Goal: Task Accomplishment & Management: Manage account settings

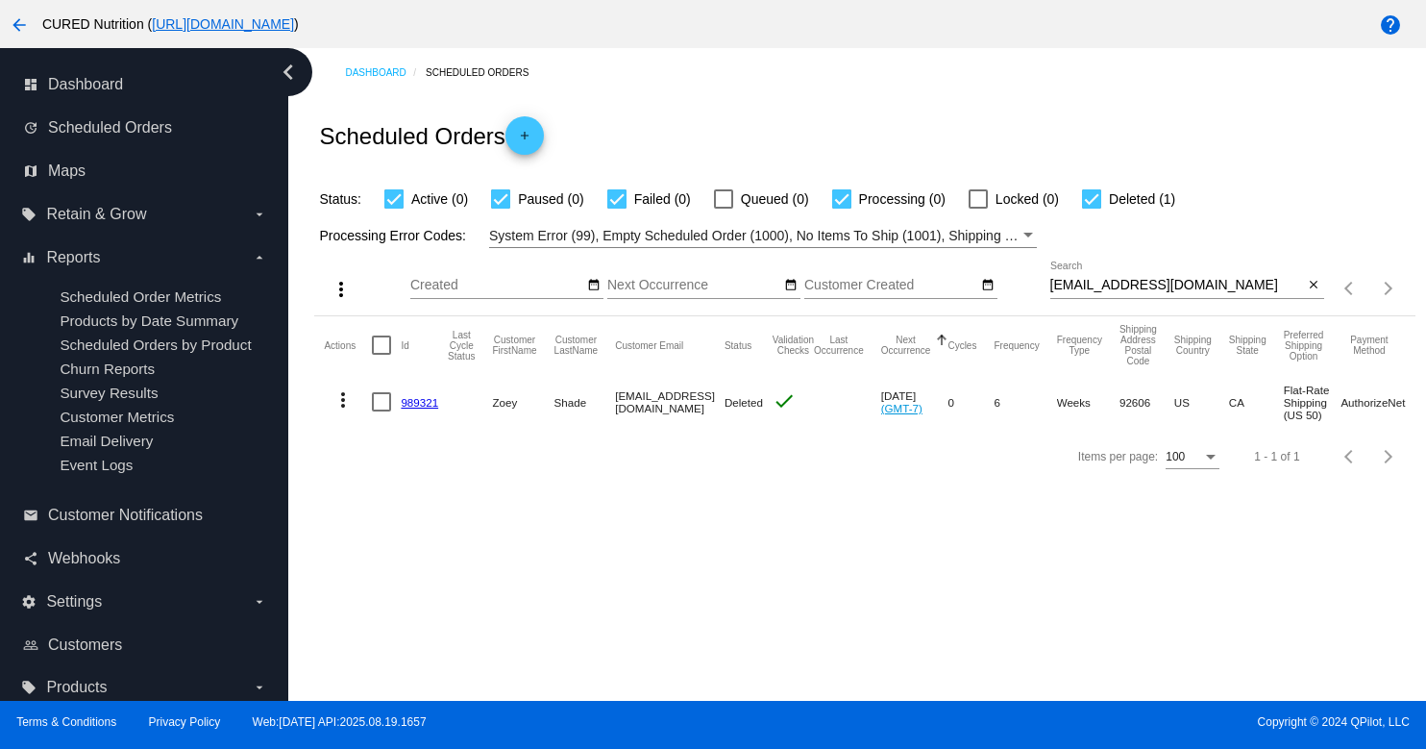
click at [1150, 278] on div "[EMAIL_ADDRESS][DOMAIN_NAME] Search" at bounding box center [1178, 279] width 254 height 37
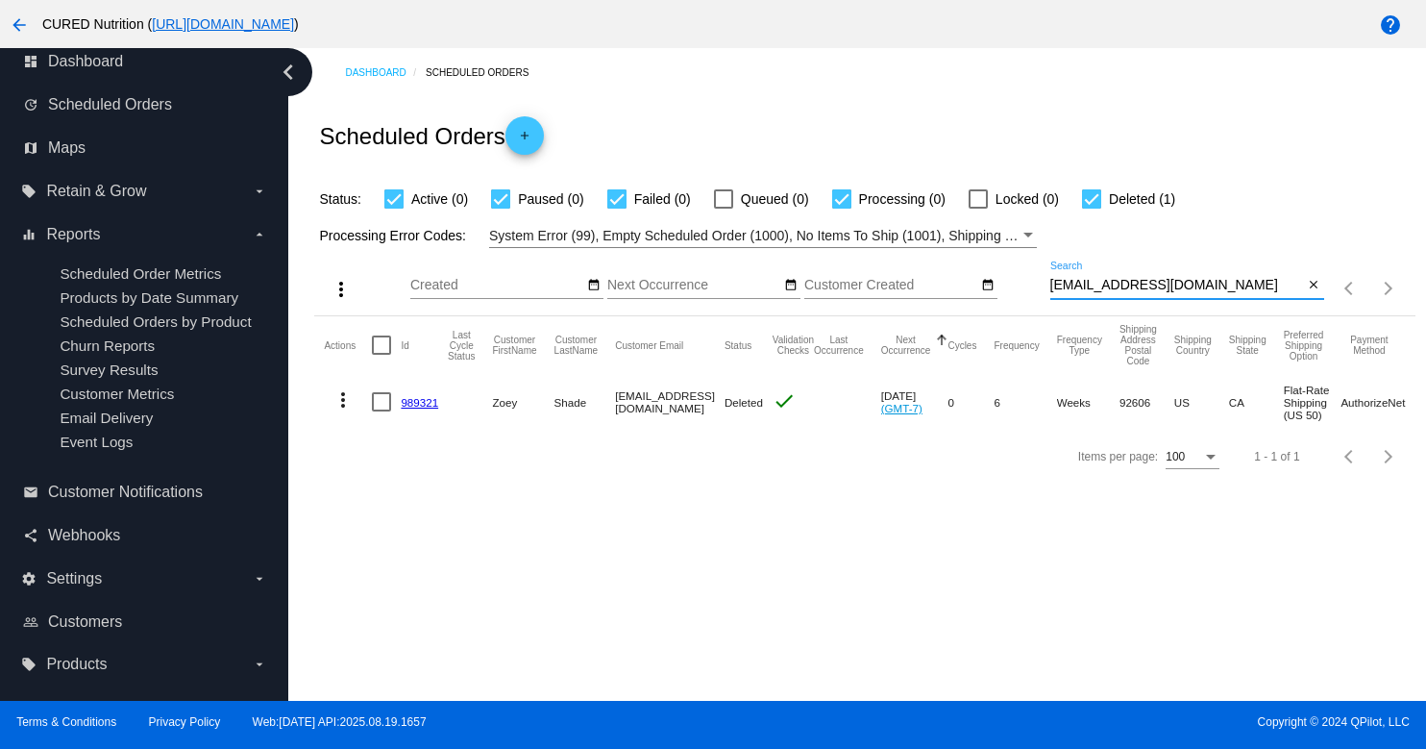
click at [1149, 282] on input "[EMAIL_ADDRESS][DOMAIN_NAME]" at bounding box center [1178, 285] width 254 height 15
paste input "rks347"
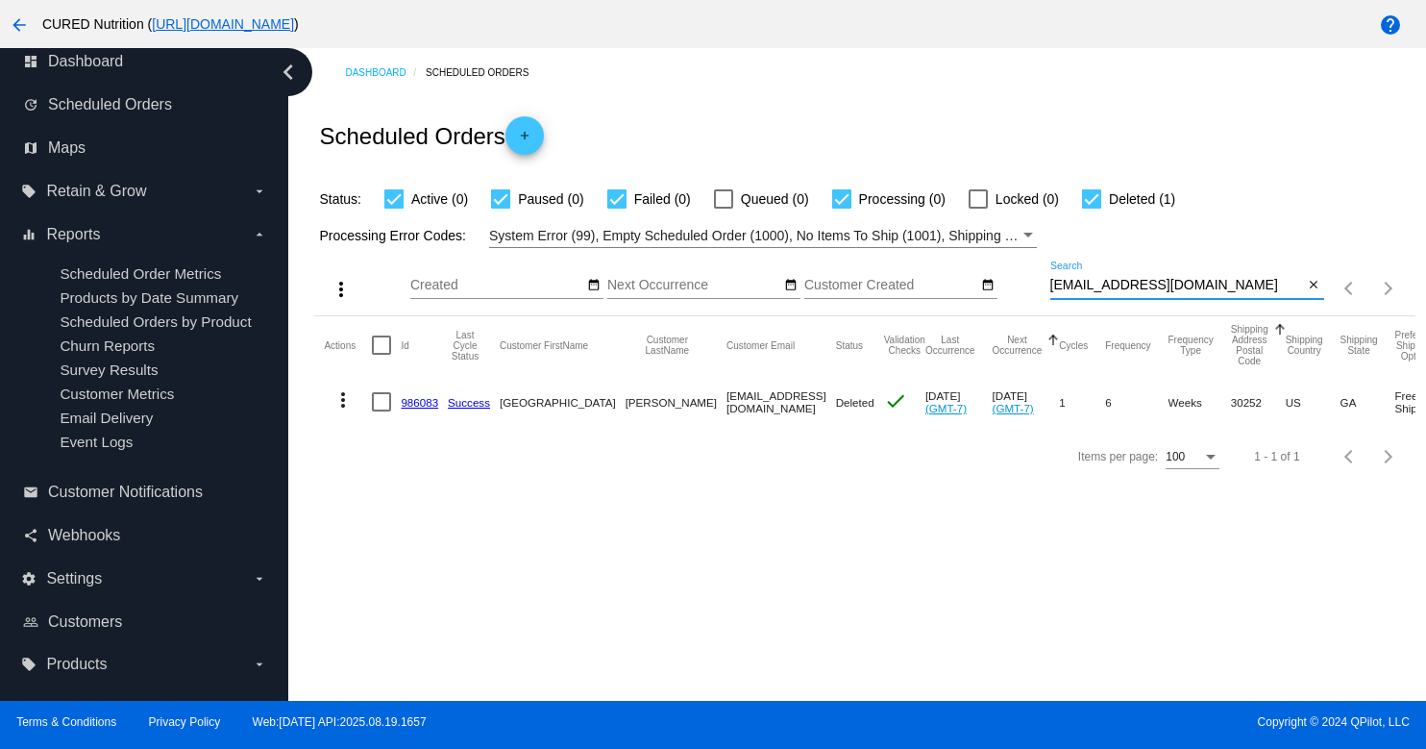
click at [1169, 291] on input "[EMAIL_ADDRESS][DOMAIN_NAME]" at bounding box center [1178, 285] width 254 height 15
paste input "[PERSON_NAME]"
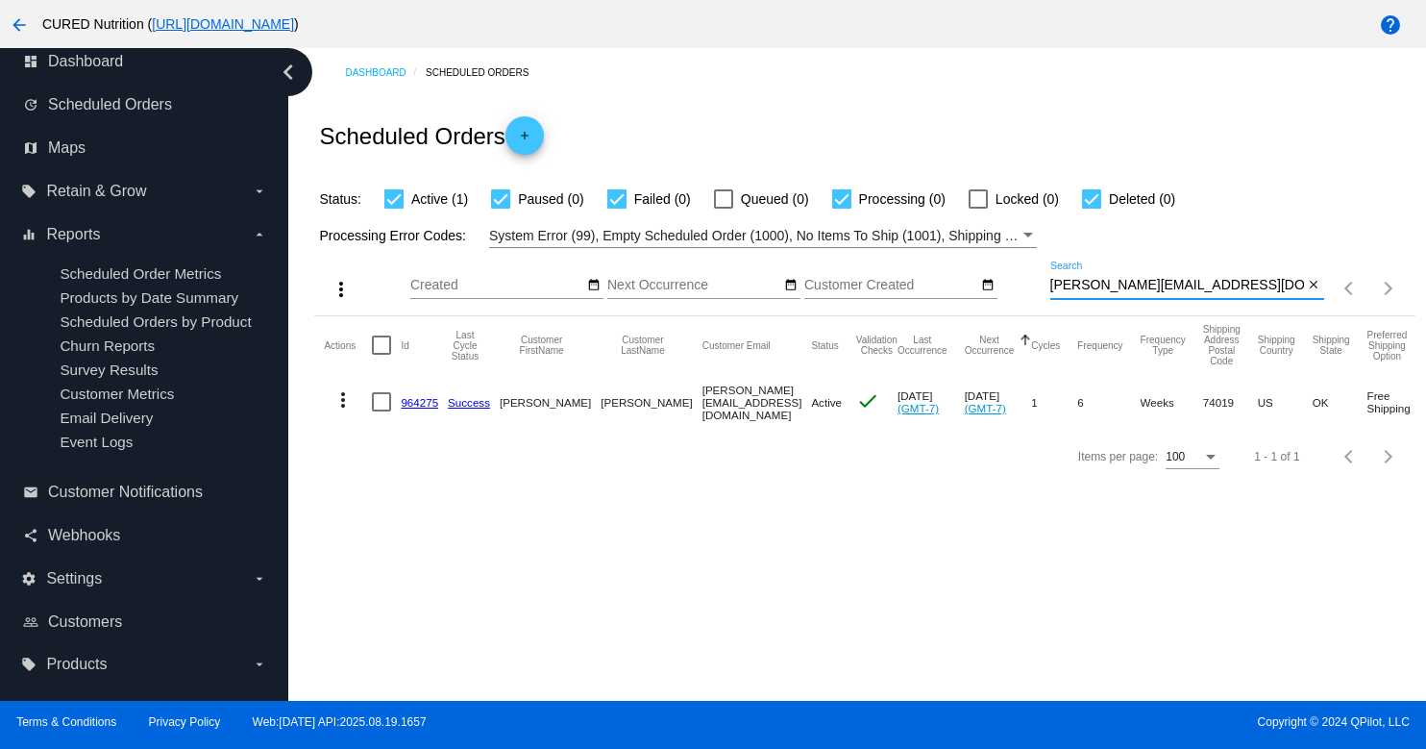
type input "[PERSON_NAME][EMAIL_ADDRESS][DOMAIN_NAME]"
click at [422, 402] on link "964275" at bounding box center [419, 402] width 37 height 12
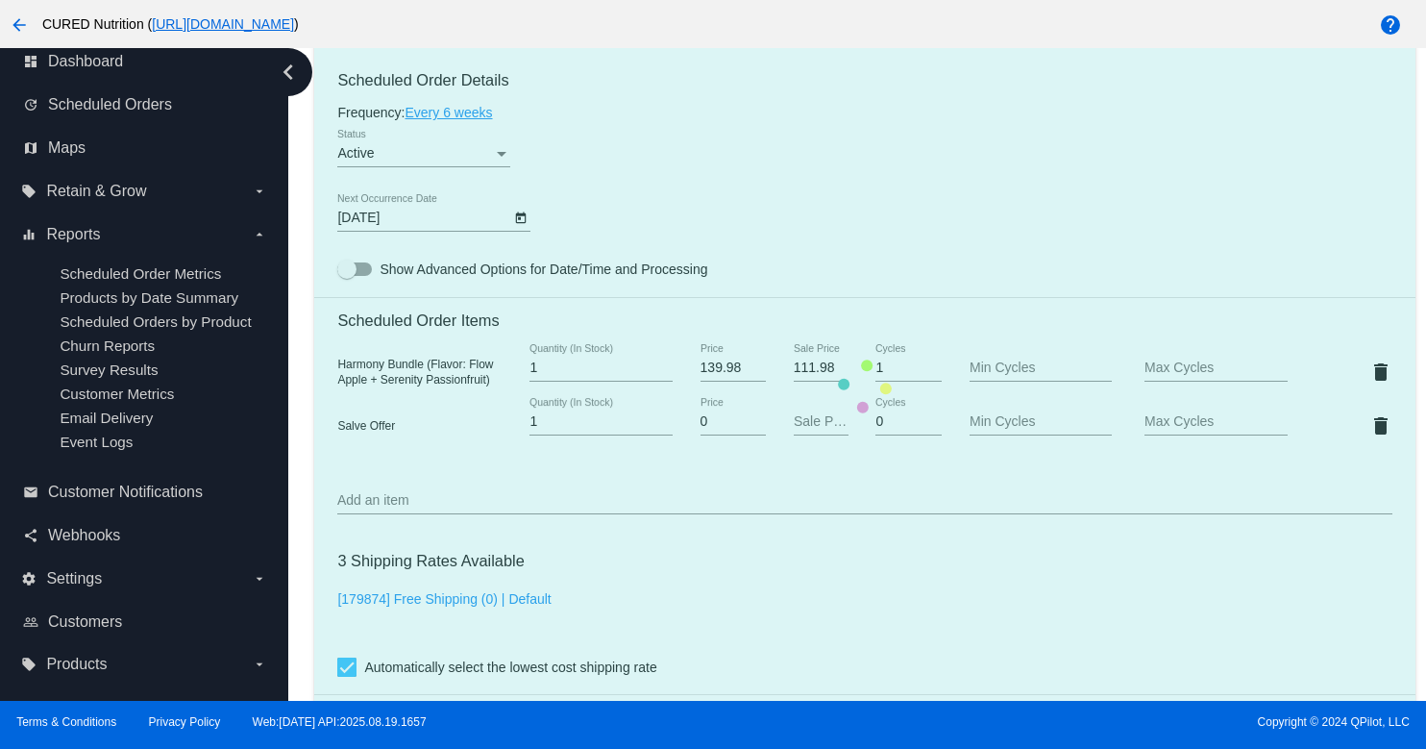
scroll to position [1147, 0]
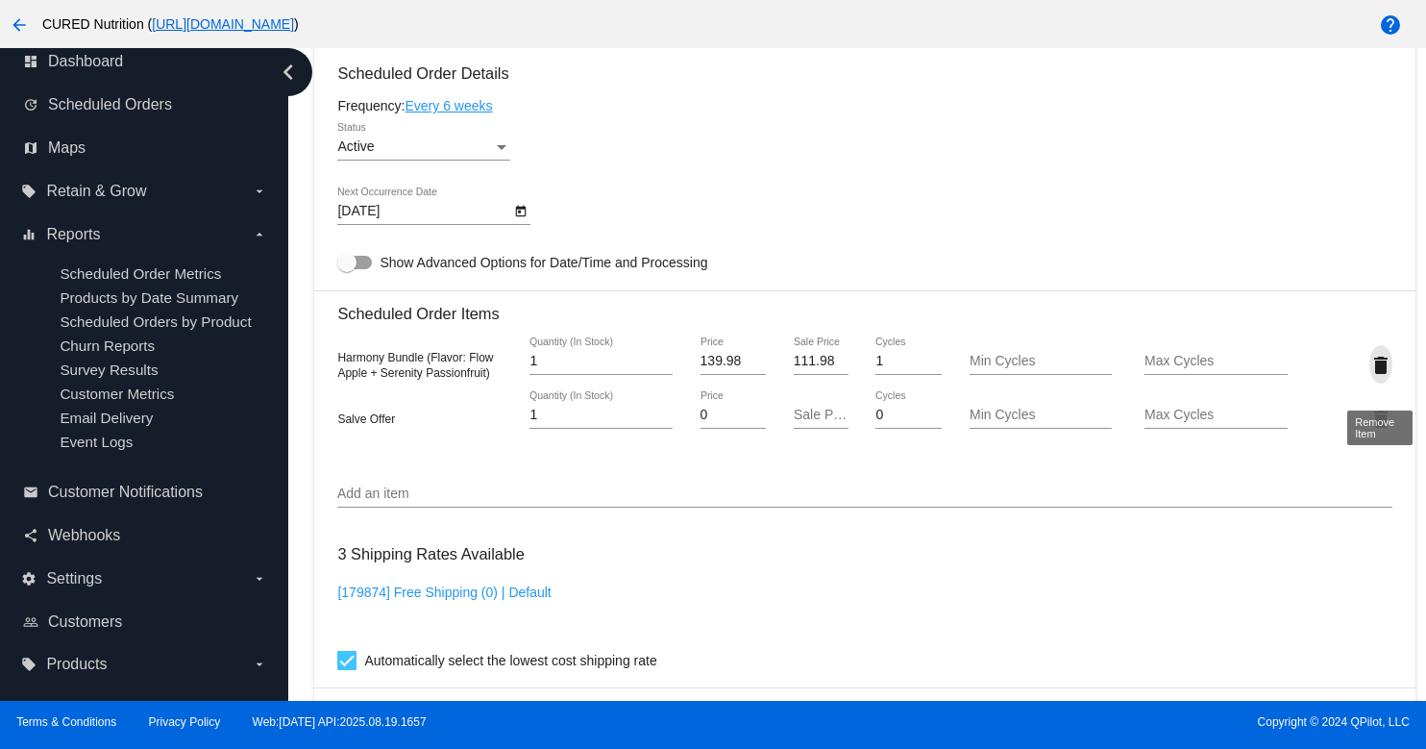
click at [1381, 372] on mat-icon "delete" at bounding box center [1381, 365] width 23 height 23
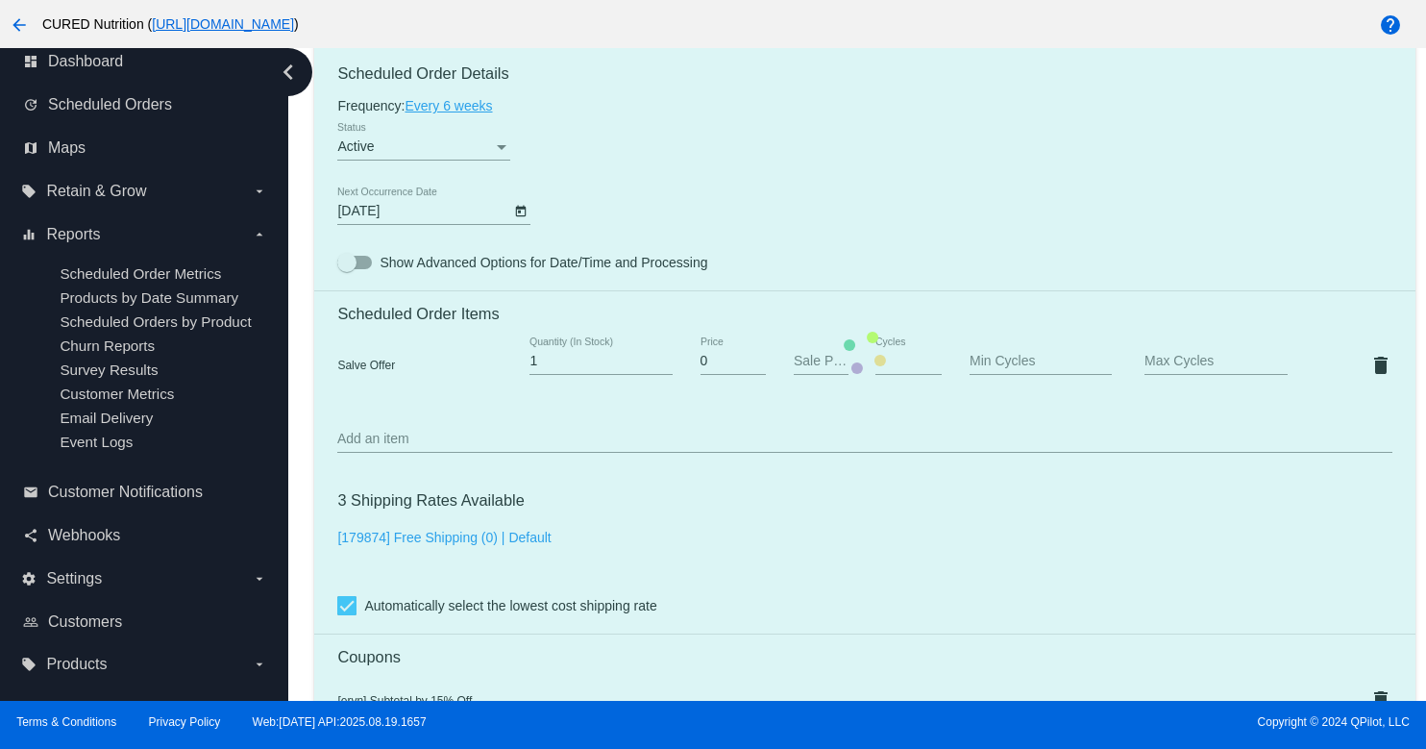
click at [589, 452] on mat-card "Customer 6828871: [PERSON_NAME] [PERSON_NAME][EMAIL_ADDRESS][DOMAIN_NAME] Custo…" at bounding box center [864, 353] width 1101 height 1990
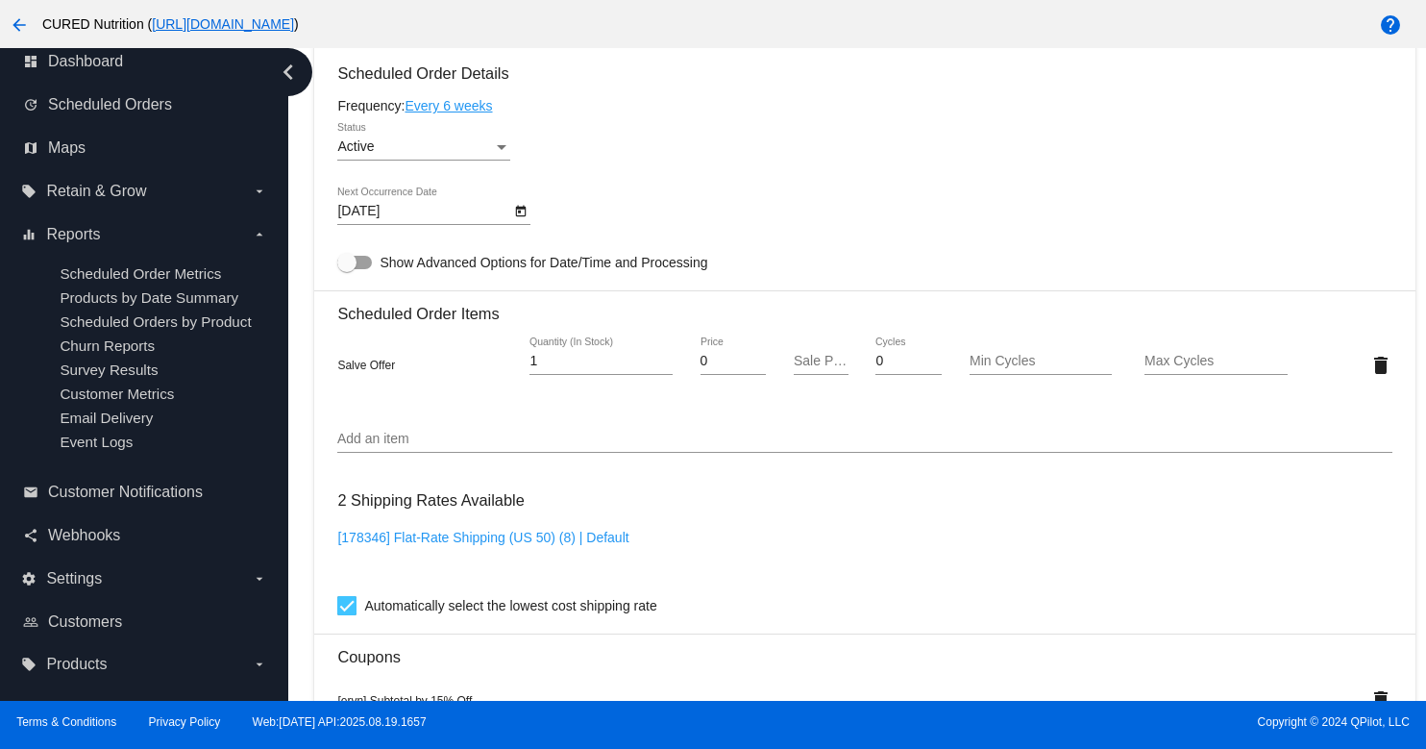
click at [575, 447] on input "Add an item" at bounding box center [864, 439] width 1054 height 15
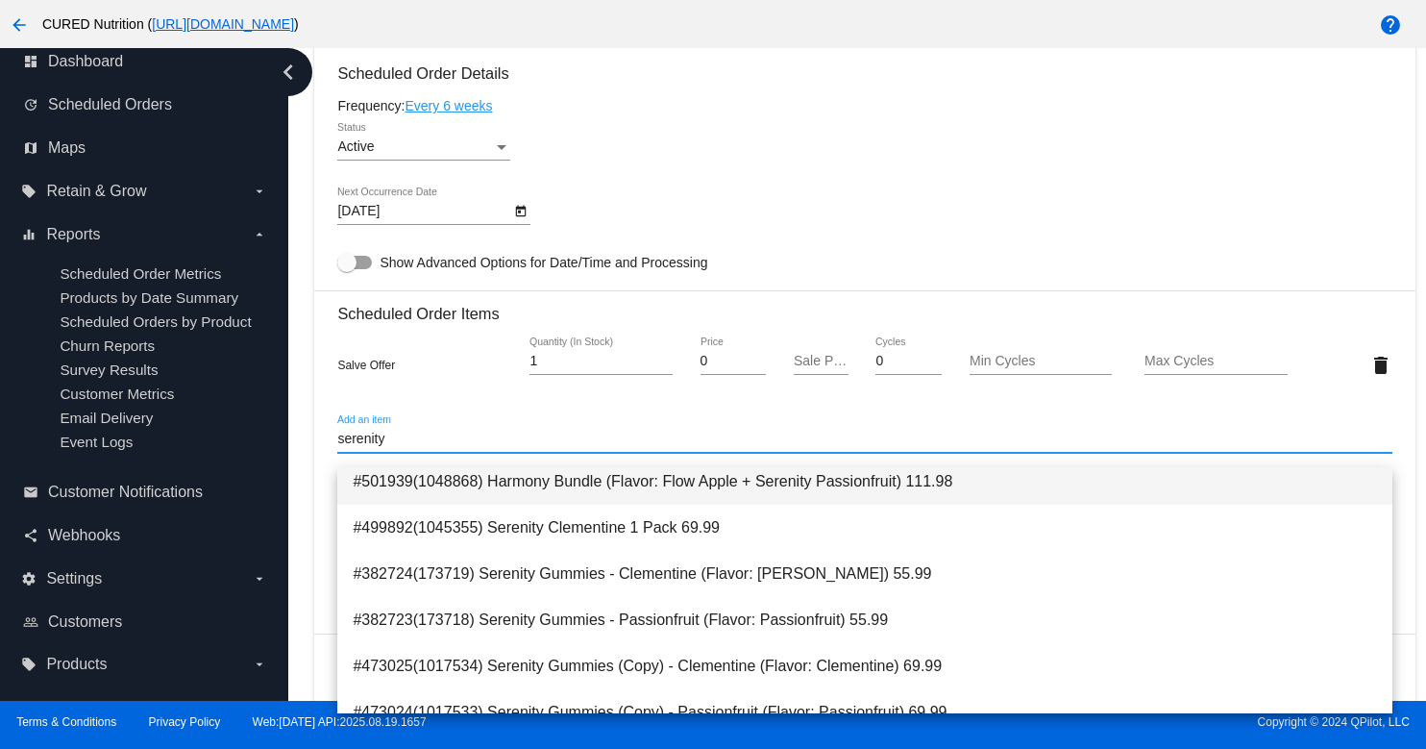
scroll to position [76, 0]
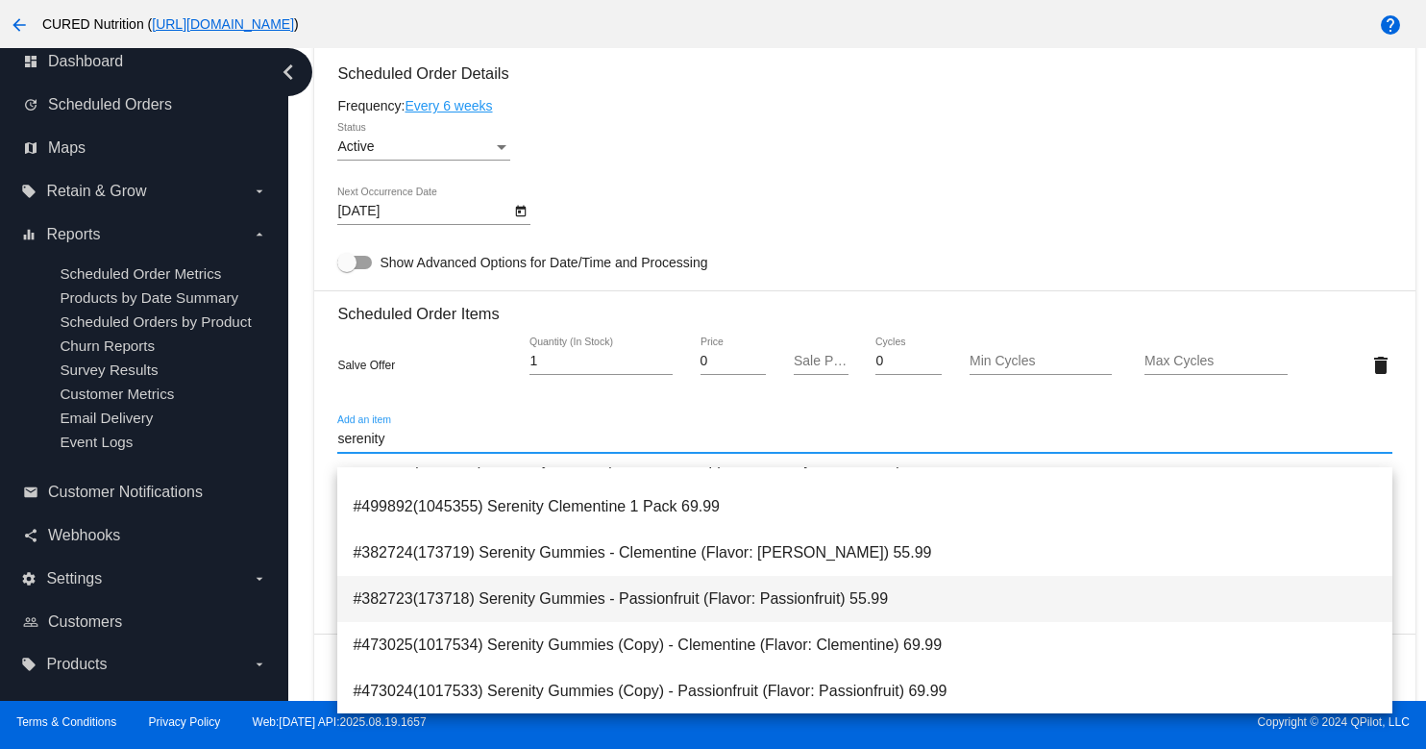
type input "serenity"
click at [707, 587] on span "#382723(173718) Serenity Gummies - Passionfruit (Flavor: Passionfruit) 55.99" at bounding box center [865, 599] width 1024 height 46
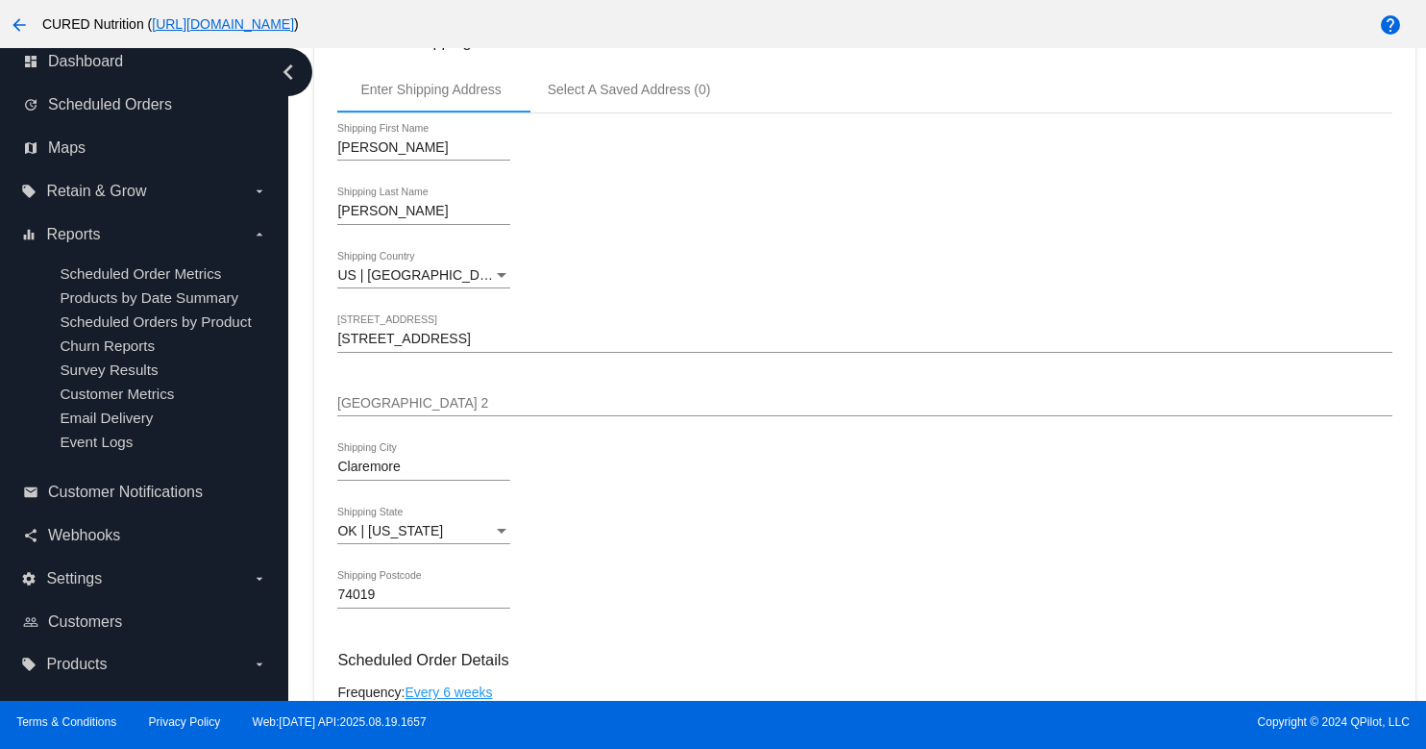
scroll to position [1866, 0]
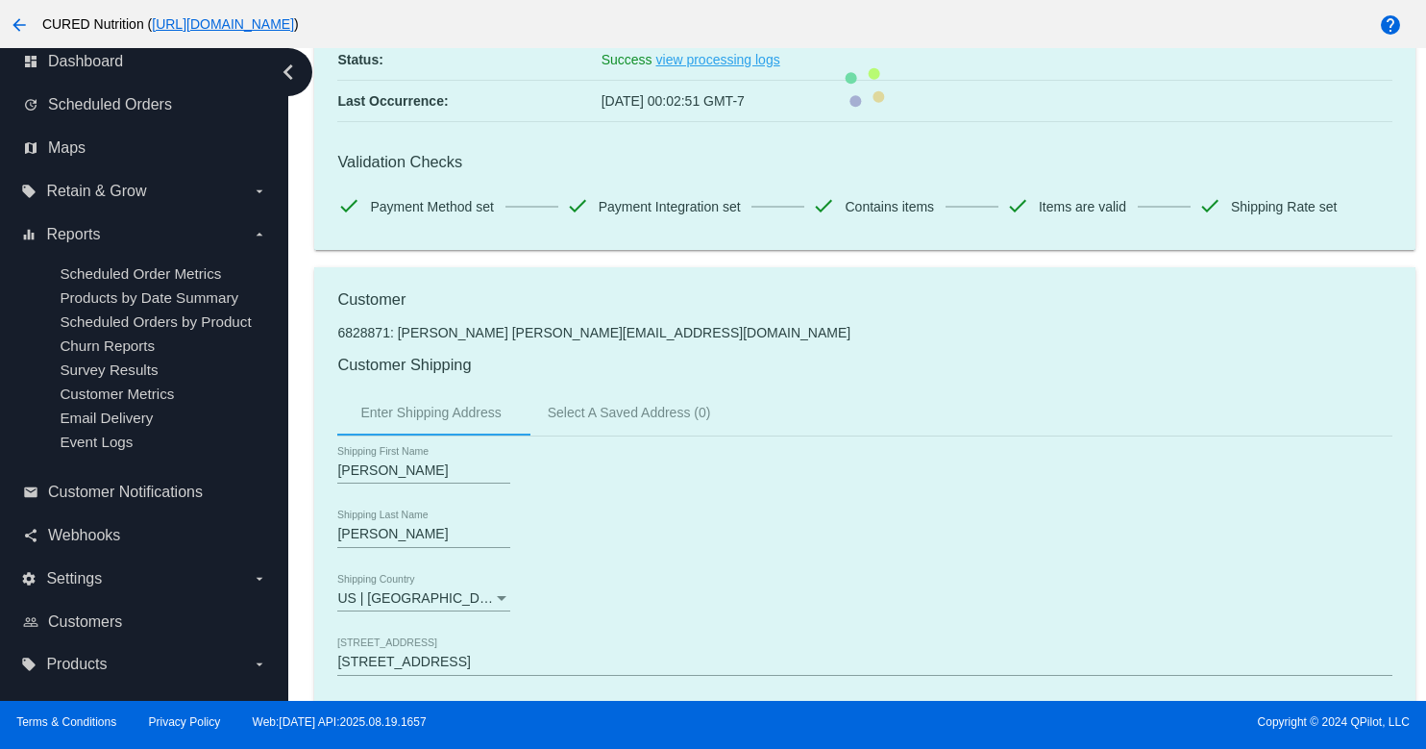
scroll to position [0, 0]
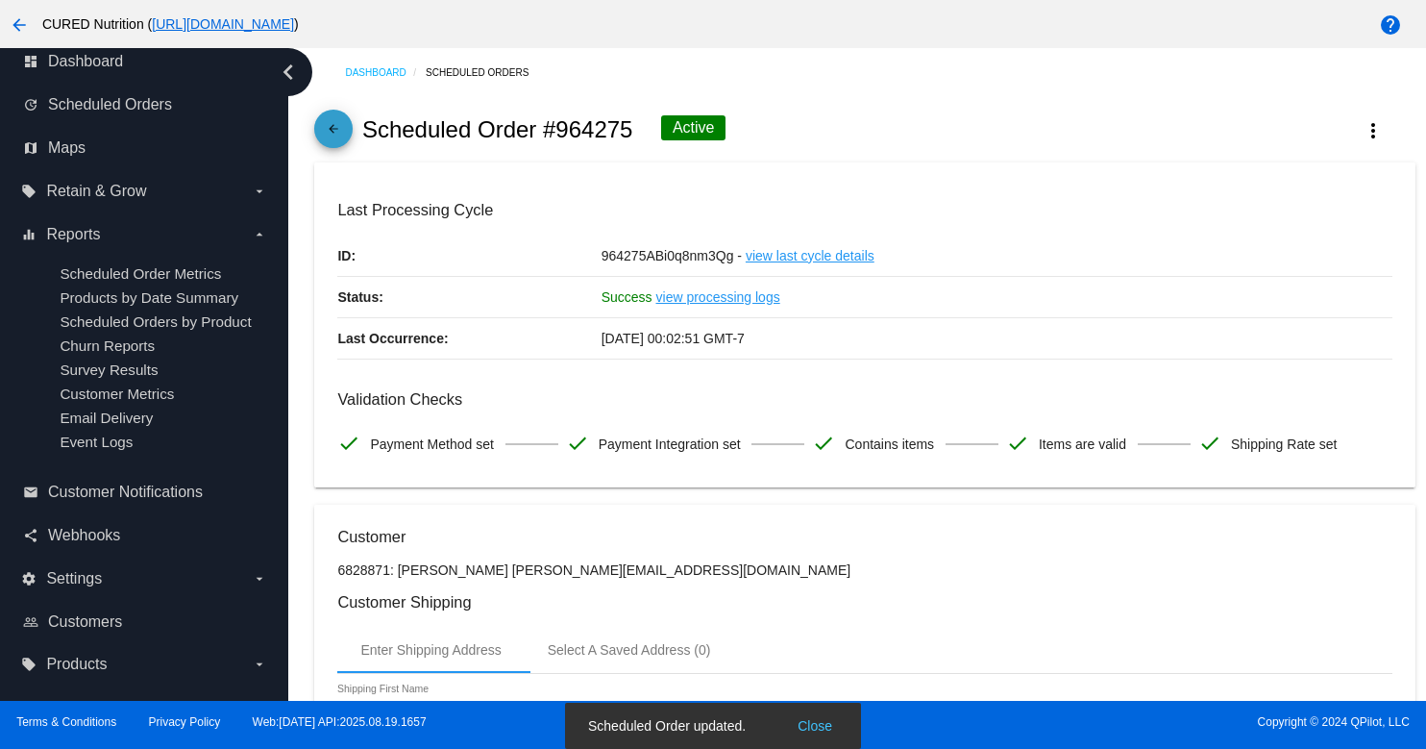
click at [322, 125] on mat-icon "arrow_back" at bounding box center [333, 133] width 23 height 23
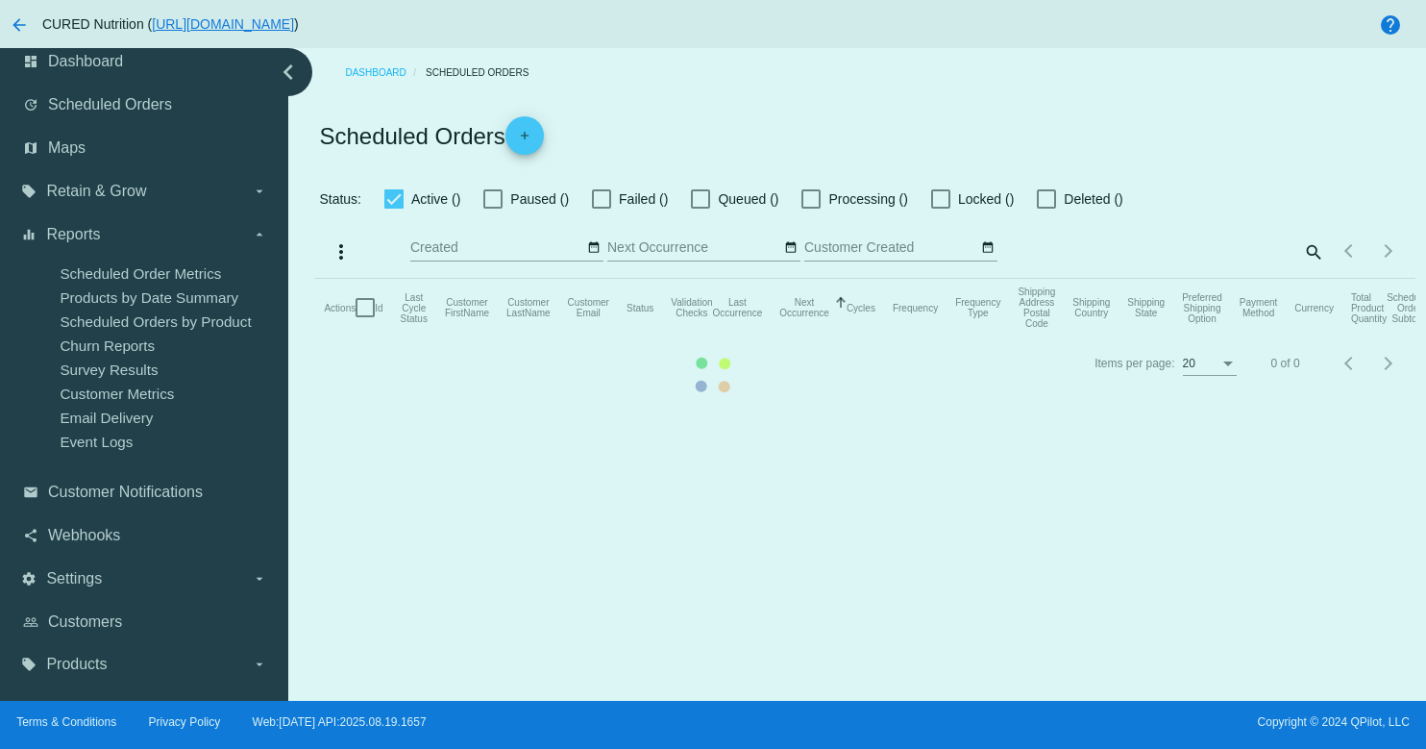
checkbox input "true"
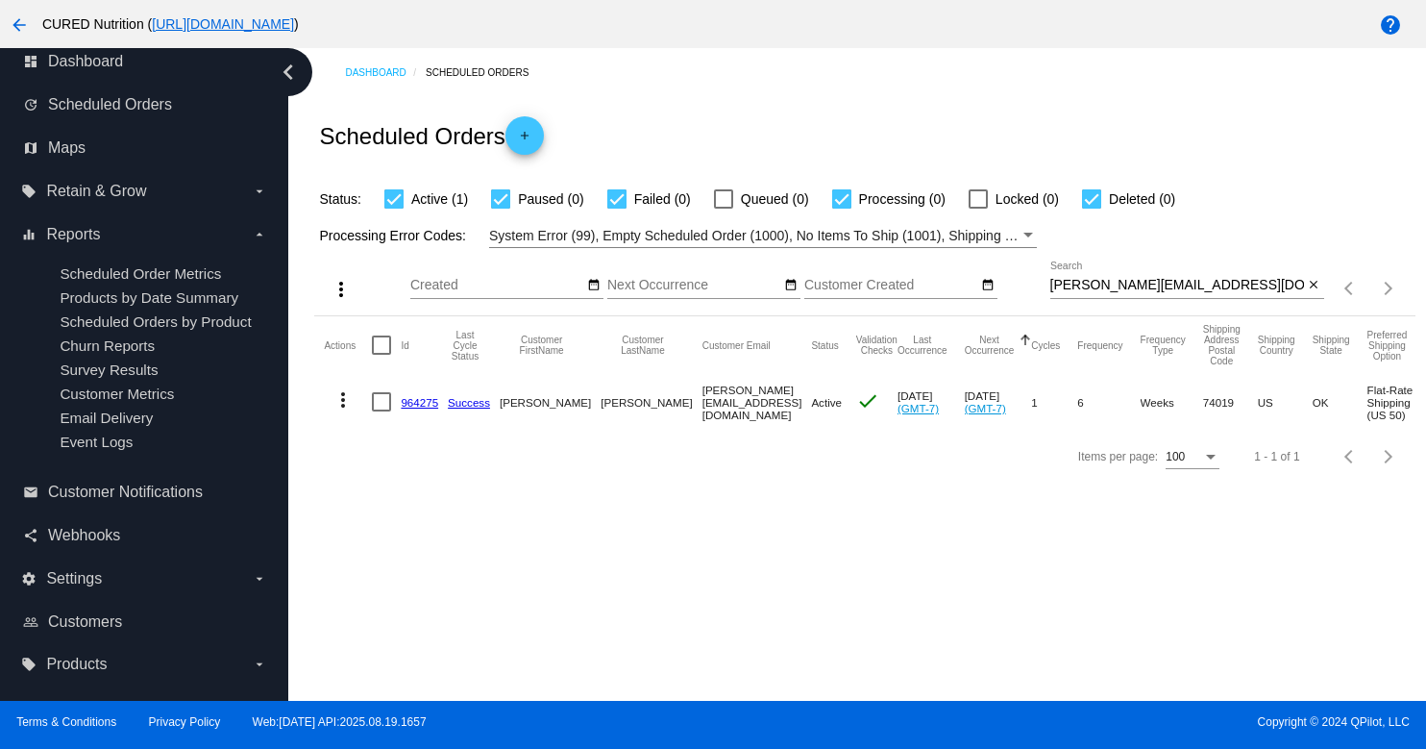
click at [1170, 288] on input "[PERSON_NAME][EMAIL_ADDRESS][DOMAIN_NAME]" at bounding box center [1178, 285] width 254 height 15
paste input "[EMAIL_ADDRESS]"
type input "[EMAIL_ADDRESS][DOMAIN_NAME]"
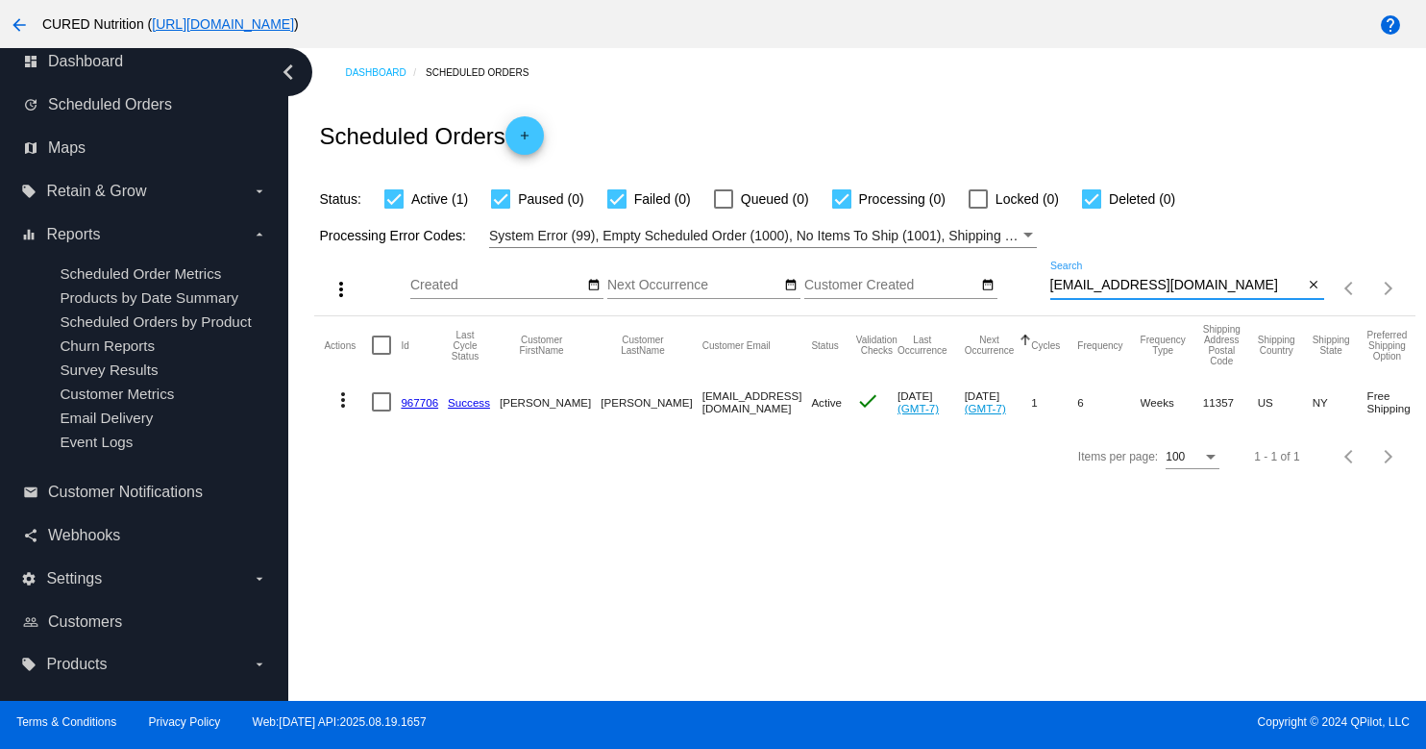
click at [427, 405] on link "967706" at bounding box center [419, 402] width 37 height 12
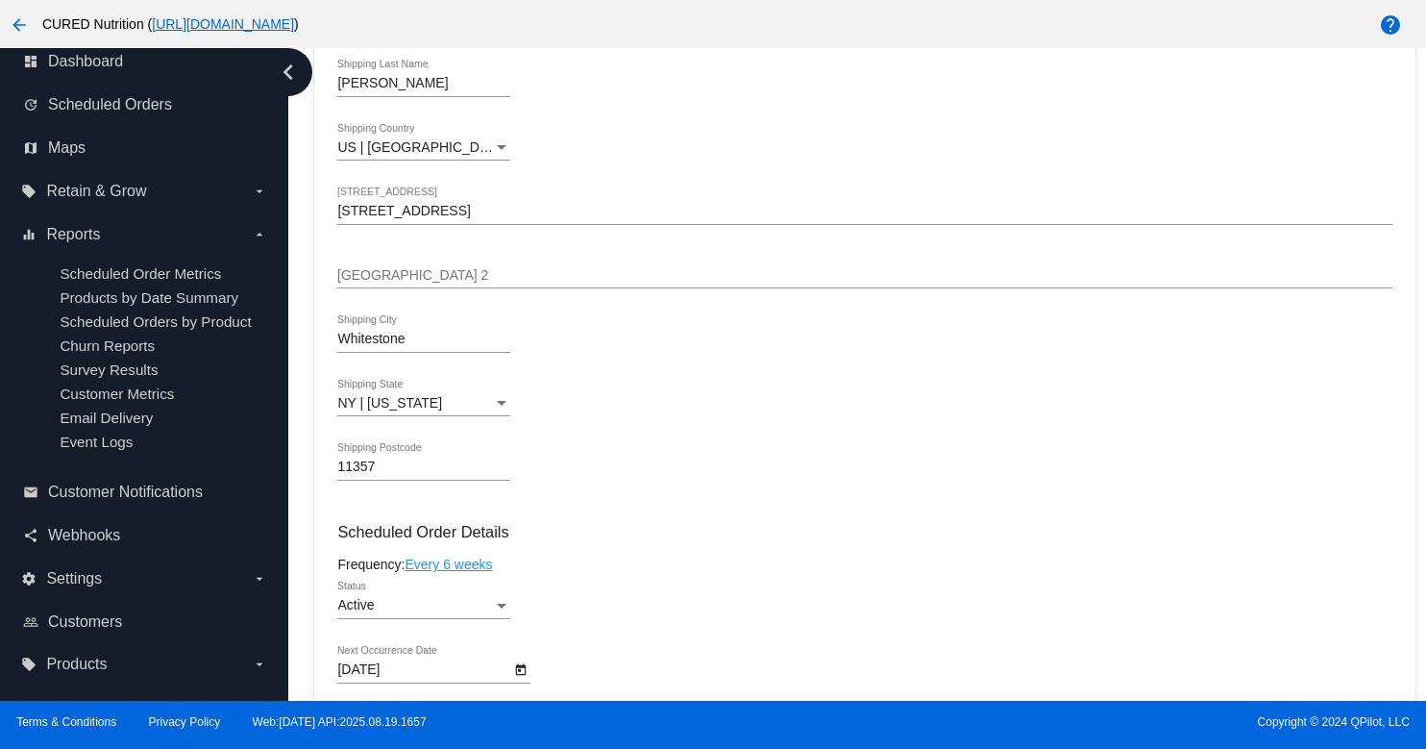
scroll to position [787, 0]
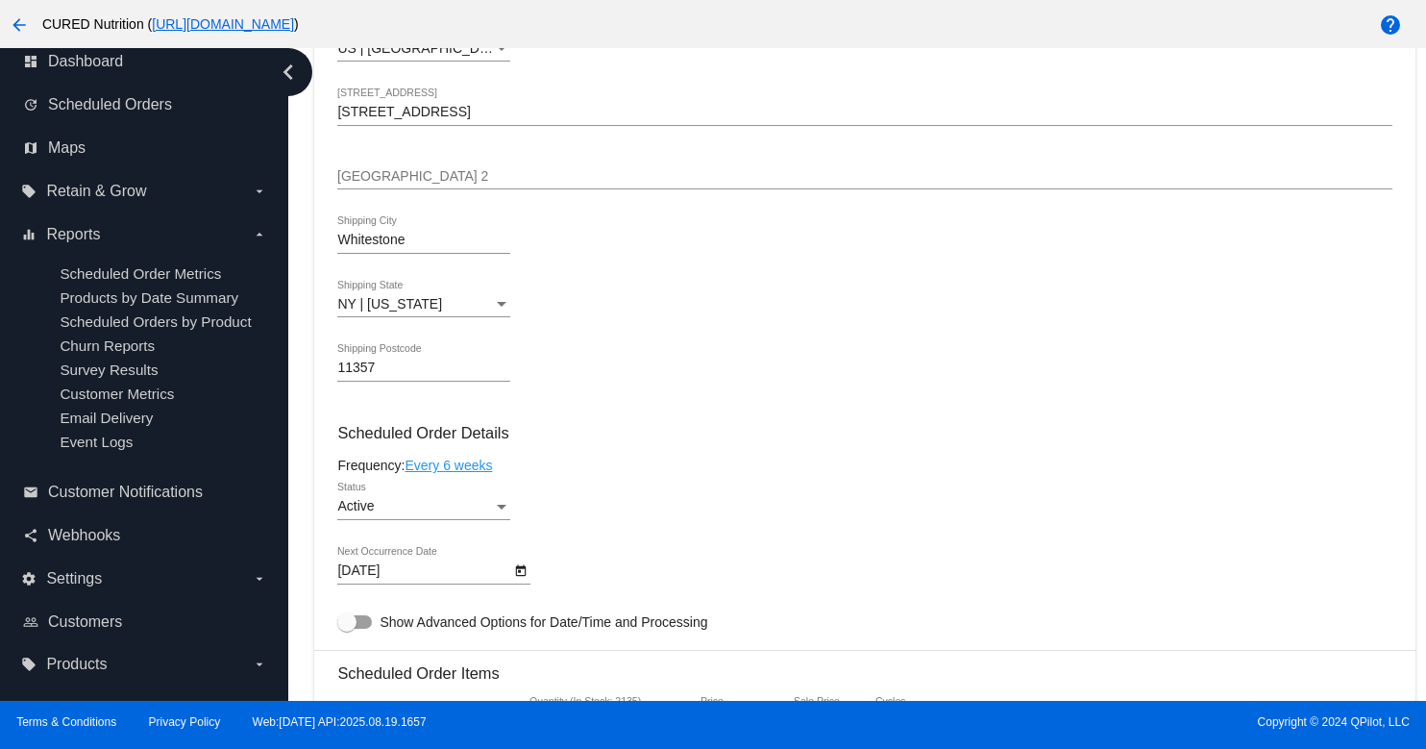
click at [472, 514] on div "Active" at bounding box center [415, 506] width 156 height 15
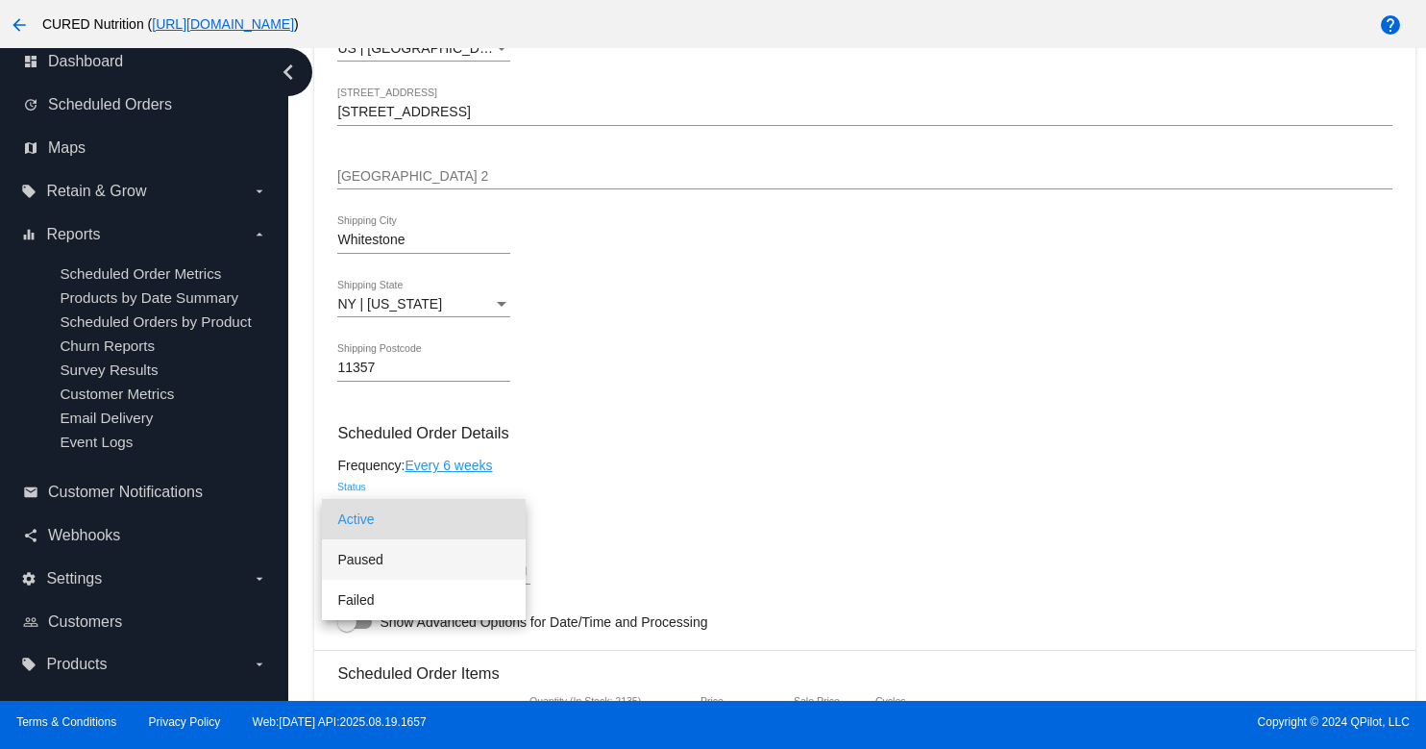
click at [477, 556] on span "Paused" at bounding box center [423, 559] width 173 height 40
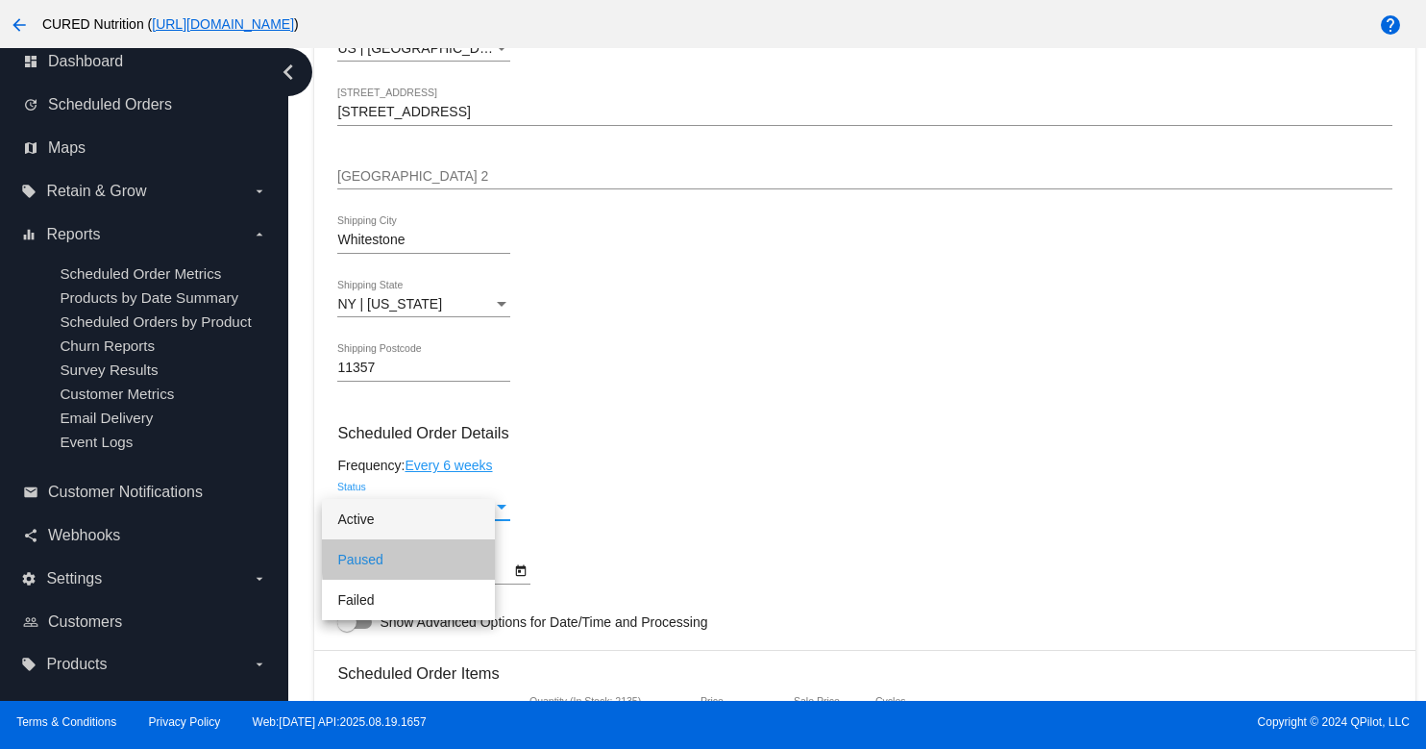
click at [681, 473] on div "Frequency: Every 6 weeks" at bounding box center [864, 465] width 1054 height 15
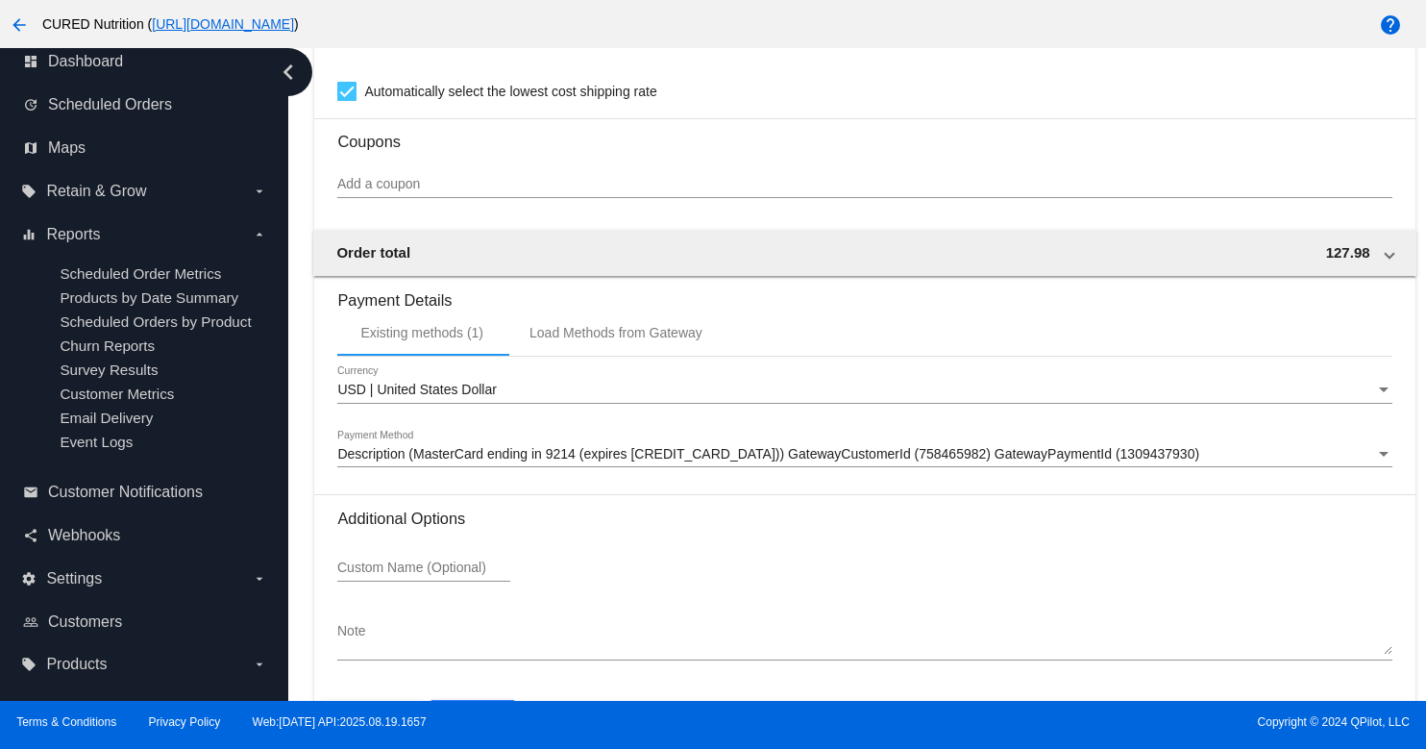
scroll to position [1799, 0]
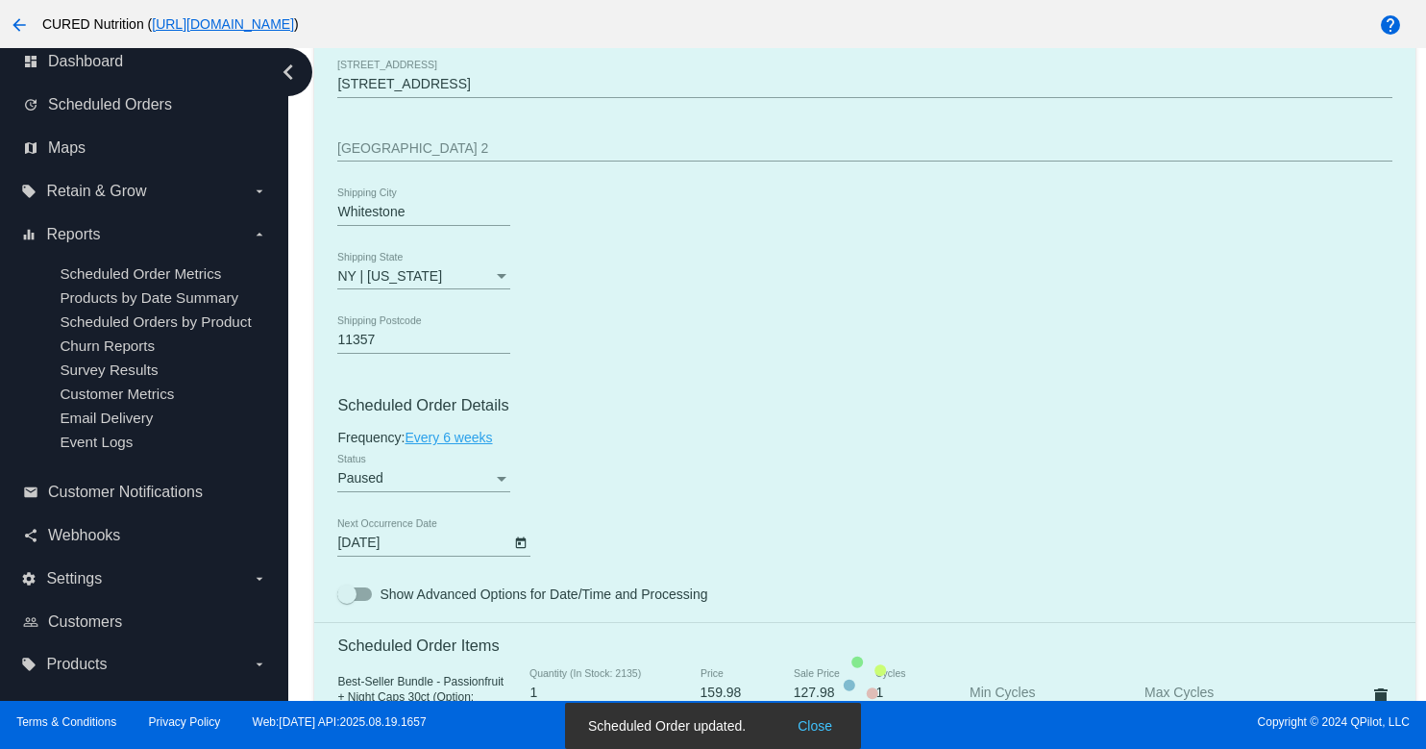
scroll to position [0, 0]
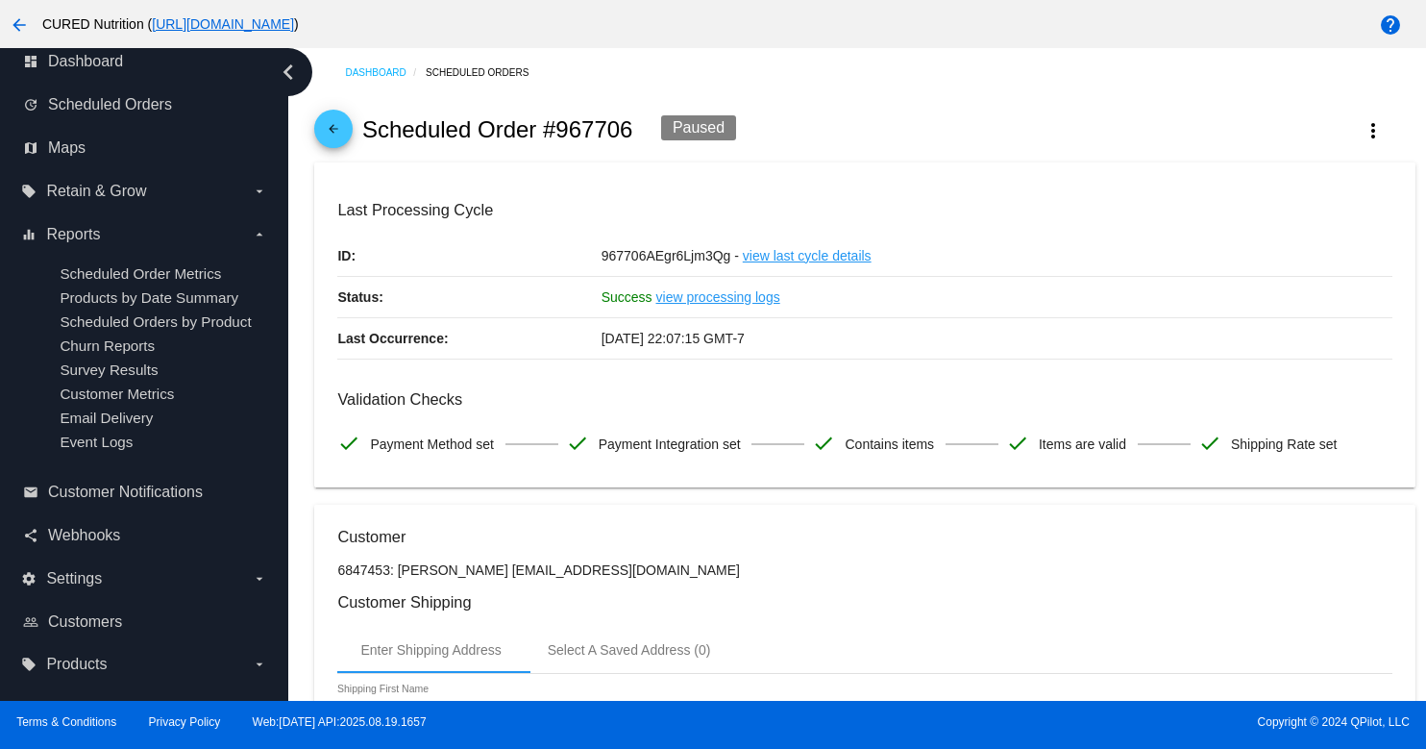
click at [340, 135] on mat-icon "arrow_back" at bounding box center [333, 133] width 23 height 23
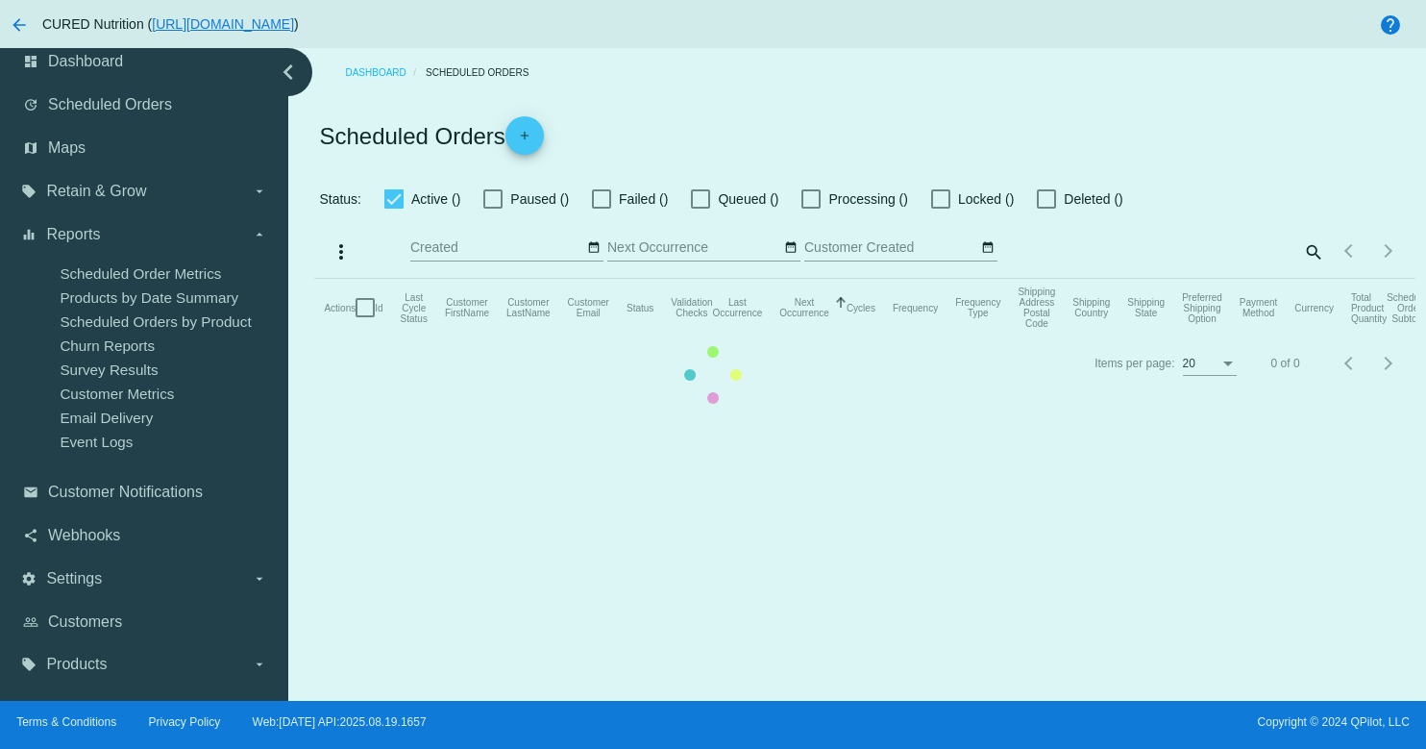
checkbox input "true"
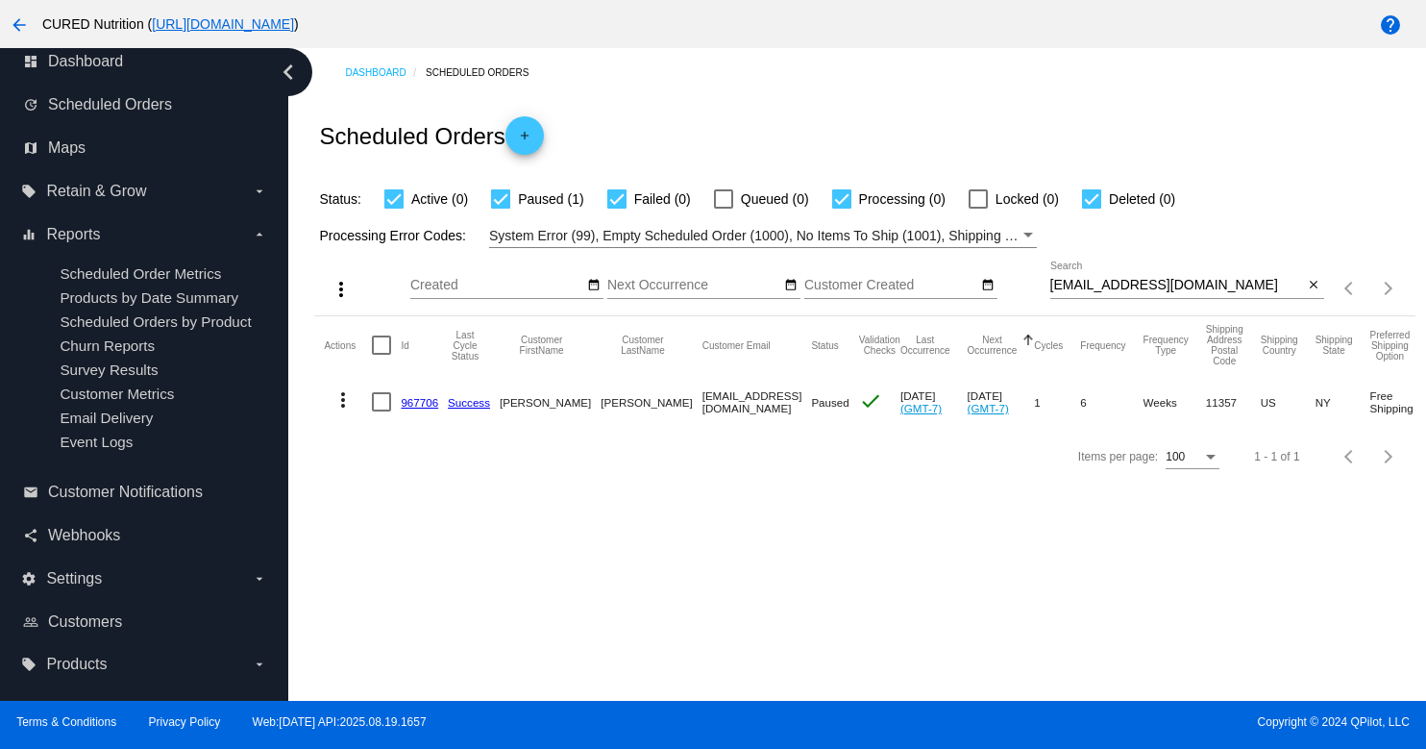
click at [1122, 285] on input "[EMAIL_ADDRESS][DOMAIN_NAME]" at bounding box center [1178, 285] width 254 height 15
paste input "thelaundrylady@hotmai"
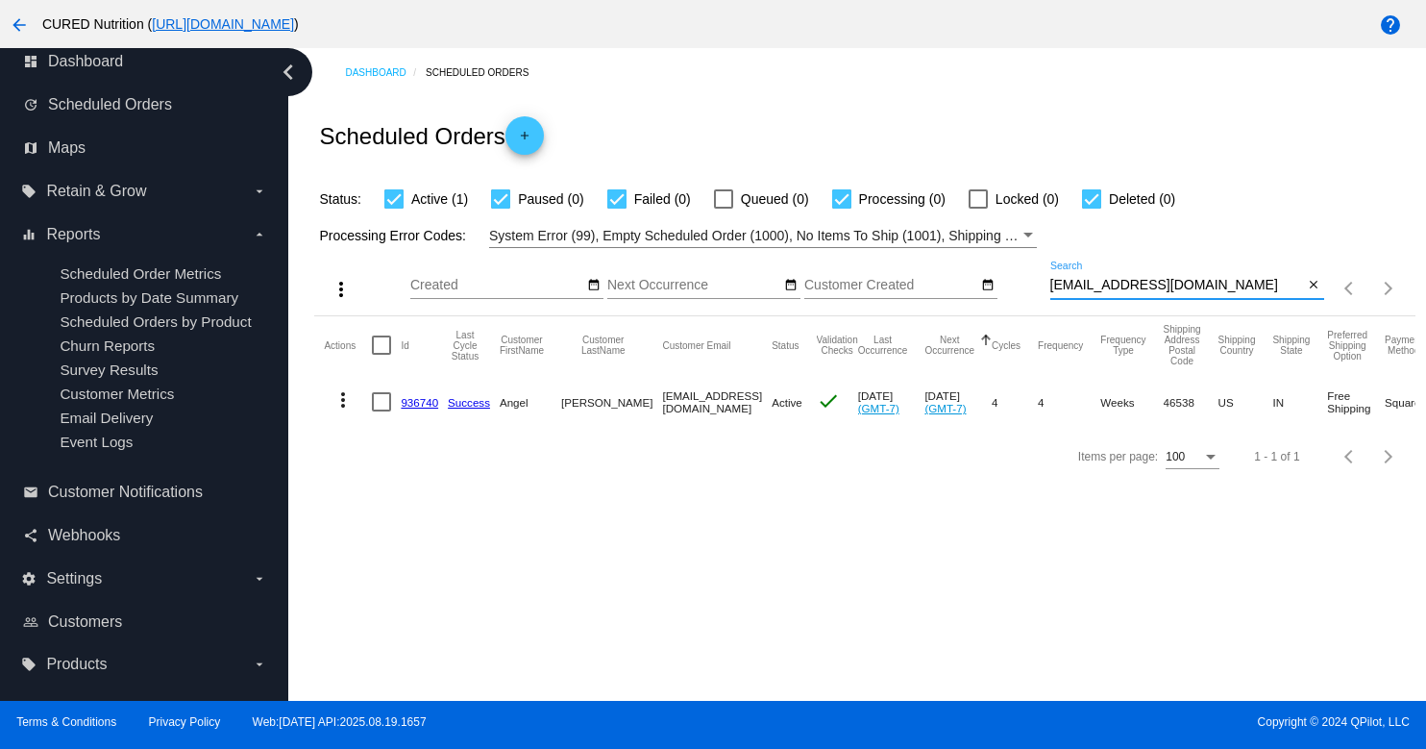
type input "[EMAIL_ADDRESS][DOMAIN_NAME]"
click at [409, 404] on link "936740" at bounding box center [419, 402] width 37 height 12
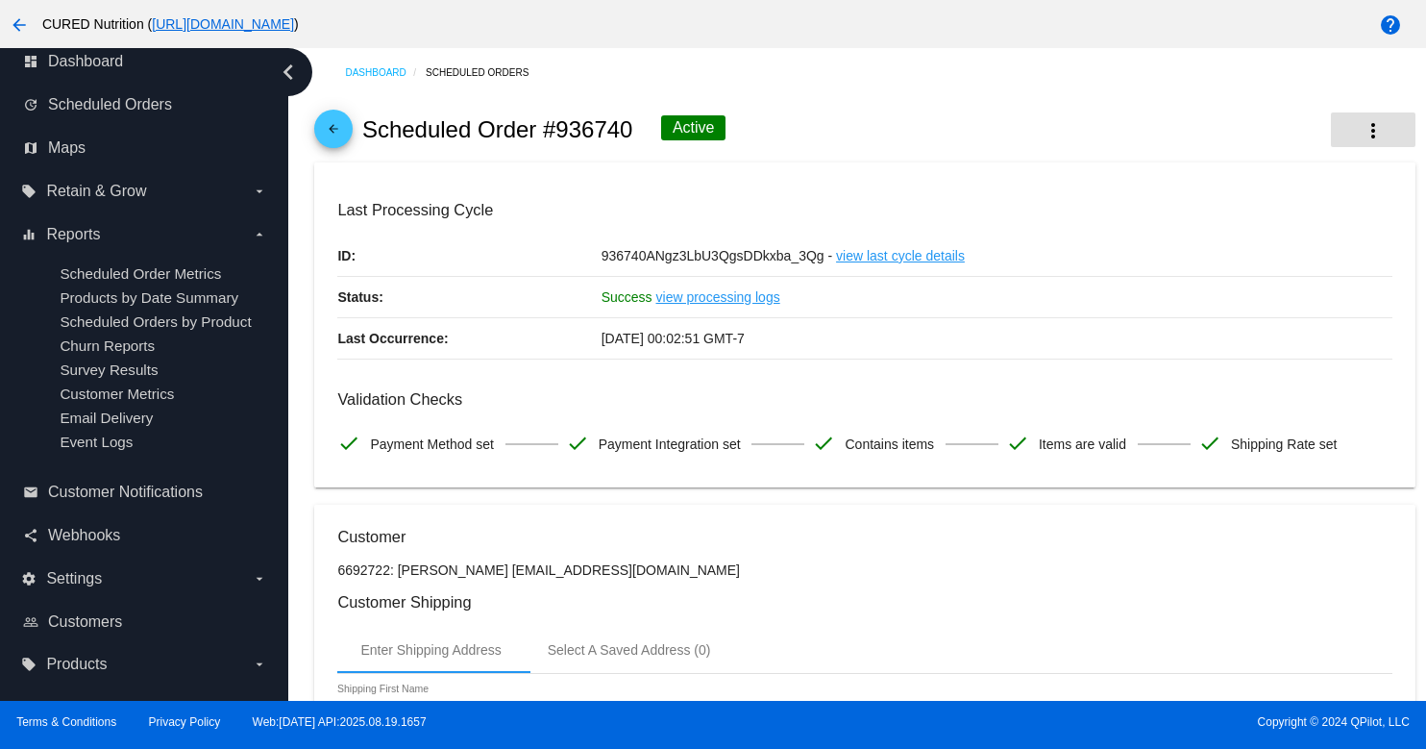
click at [1352, 130] on button "more_vert" at bounding box center [1373, 129] width 85 height 35
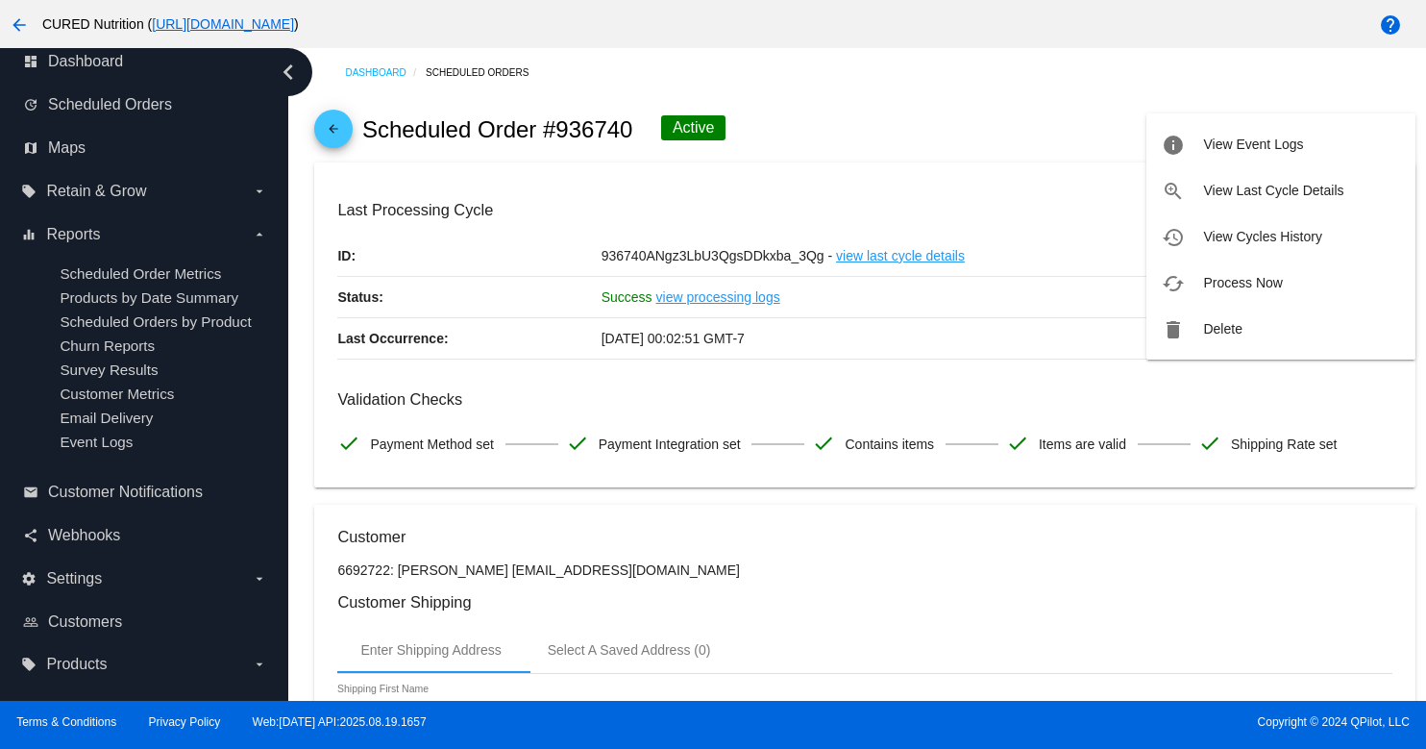
click at [1201, 329] on button "delete Delete" at bounding box center [1281, 329] width 269 height 46
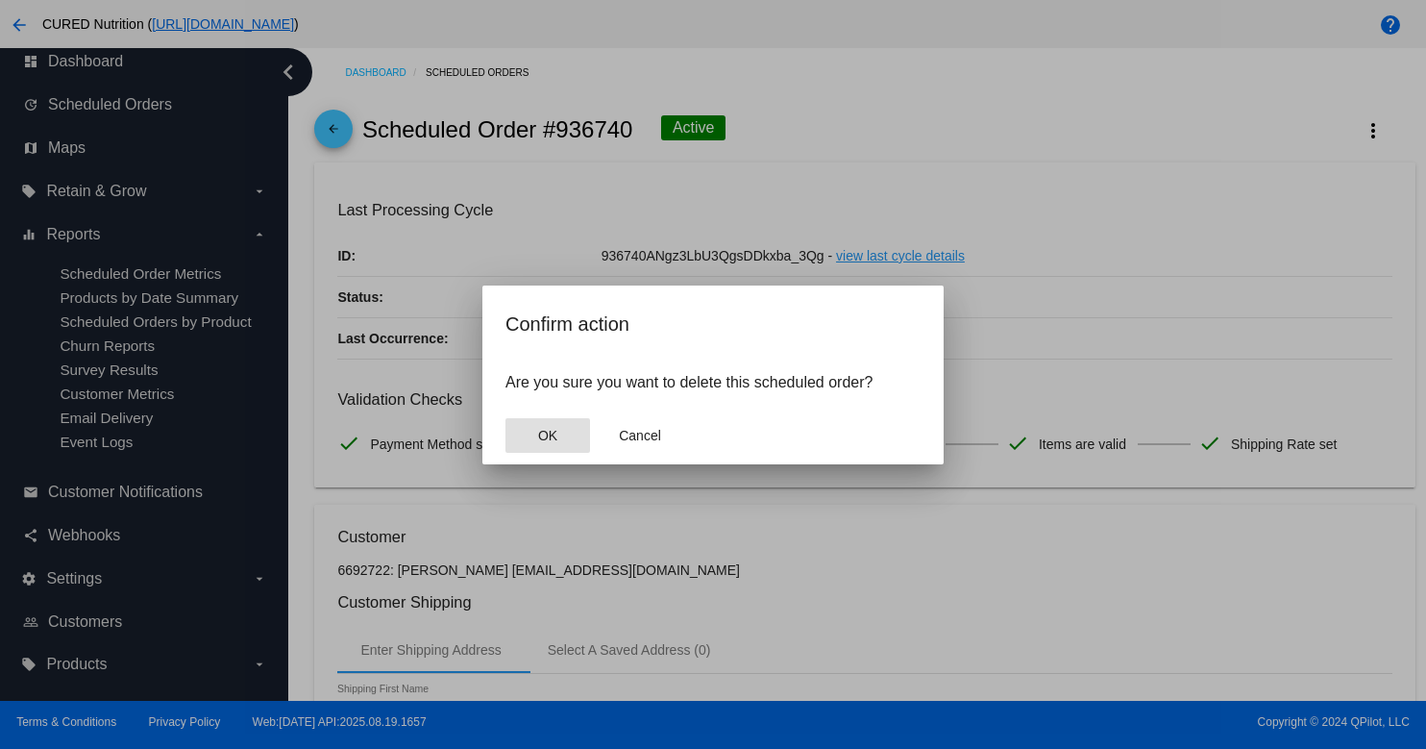
click at [562, 417] on mat-dialog-actions "OK Cancel" at bounding box center [713, 436] width 415 height 58
click at [560, 426] on button "OK" at bounding box center [548, 435] width 85 height 35
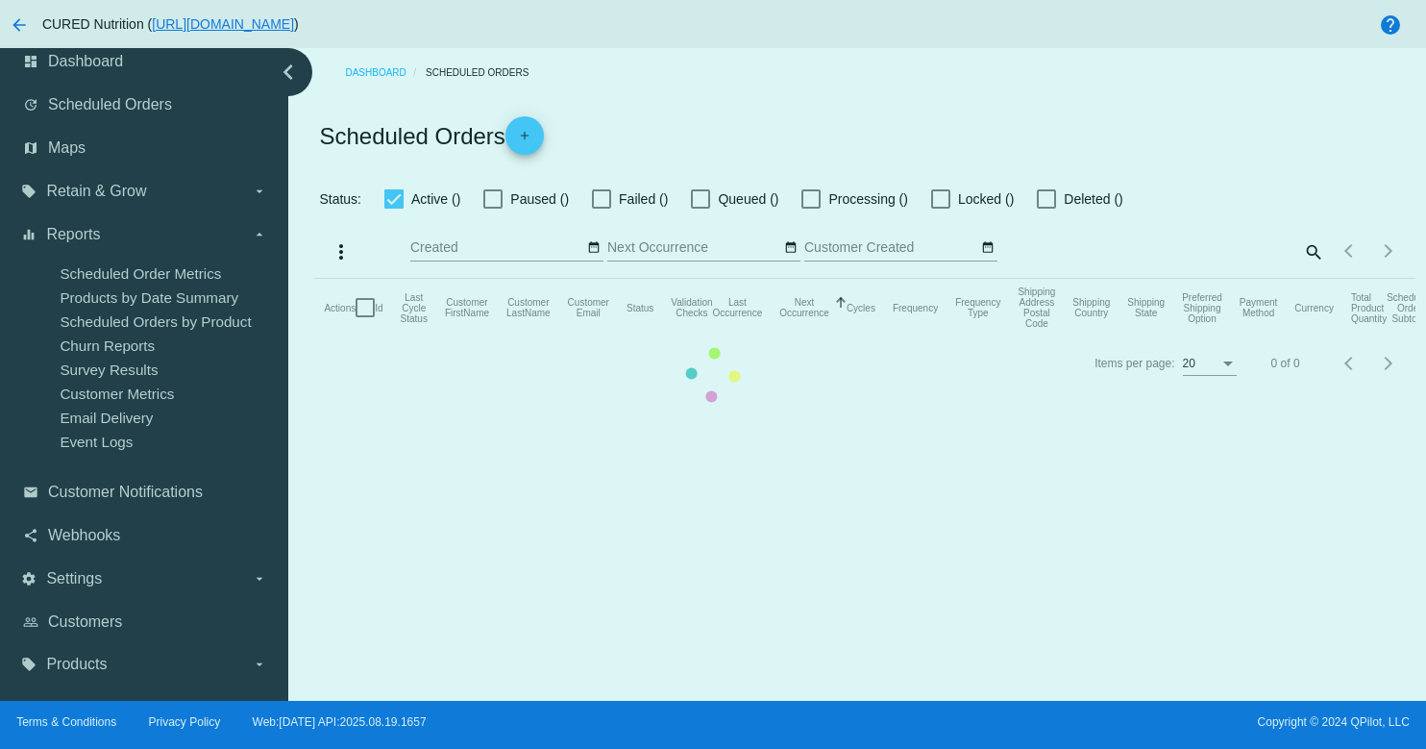
checkbox input "true"
